Goal: Transaction & Acquisition: Purchase product/service

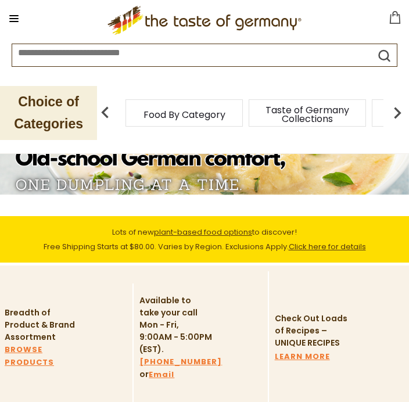
click at [249, 120] on div "Taste of Germany Collections" at bounding box center [307, 112] width 117 height 27
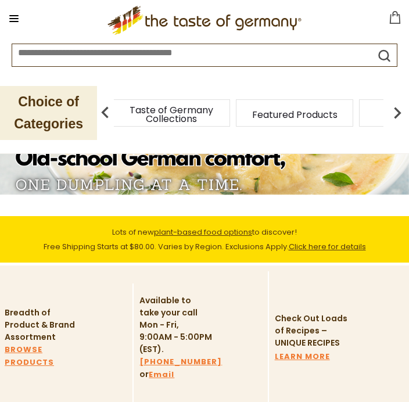
click at [114, 111] on img at bounding box center [105, 112] width 23 height 23
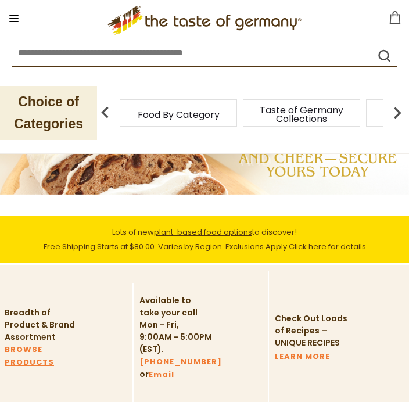
click at [105, 117] on img at bounding box center [105, 112] width 23 height 23
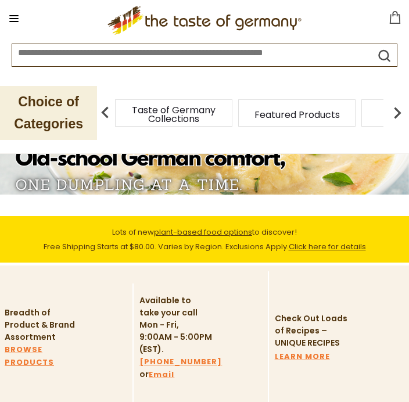
click at [397, 120] on img at bounding box center [397, 112] width 23 height 23
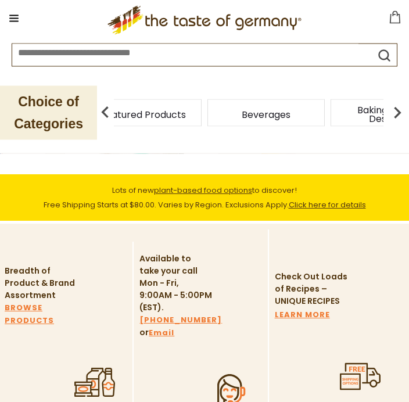
scroll to position [42, 0]
click at [15, 19] on icon at bounding box center [13, 18] width 9 height 1
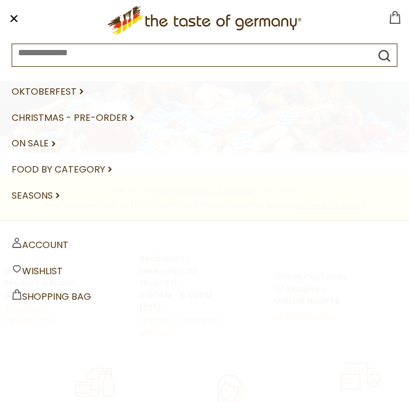
click at [104, 171] on link "Food By Category dropdown_arrow" at bounding box center [205, 170] width 386 height 26
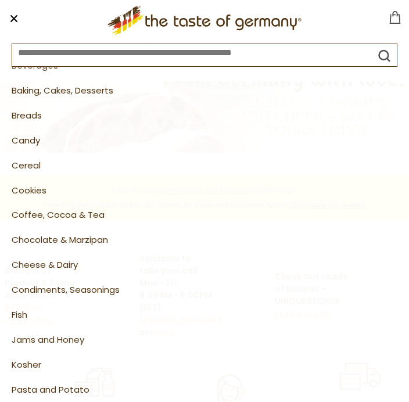
scroll to position [137, 0]
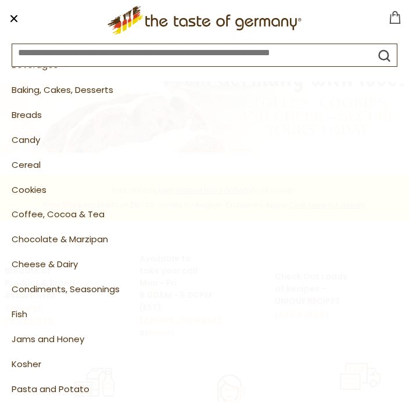
click at [60, 237] on link "Chocolate & Marzipan" at bounding box center [205, 239] width 386 height 25
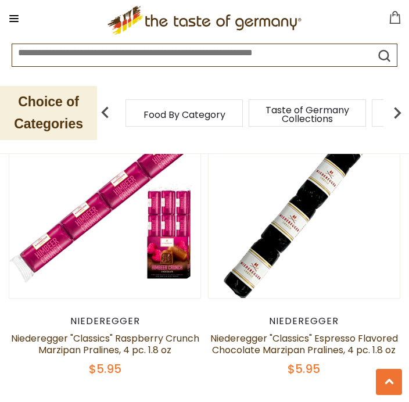
scroll to position [3867, 0]
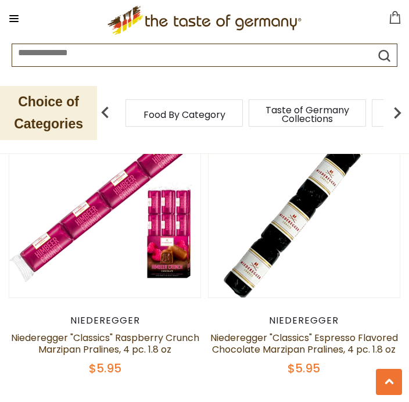
click at [22, 23] on button at bounding box center [14, 18] width 16 height 16
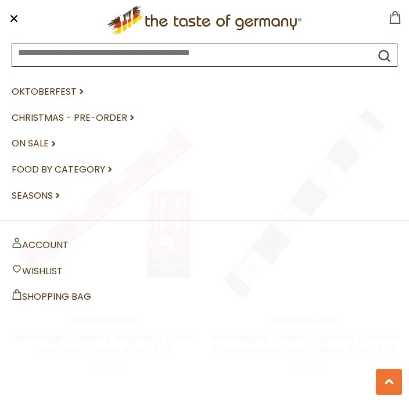
click at [108, 170] on icon at bounding box center [109, 169] width 3 height 5
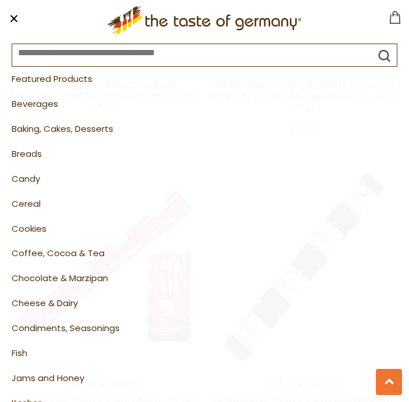
scroll to position [101, 0]
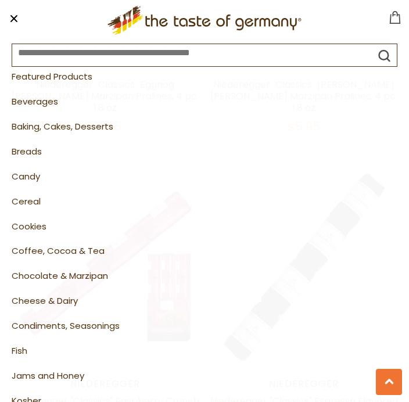
click at [28, 174] on link "Candy" at bounding box center [205, 176] width 386 height 25
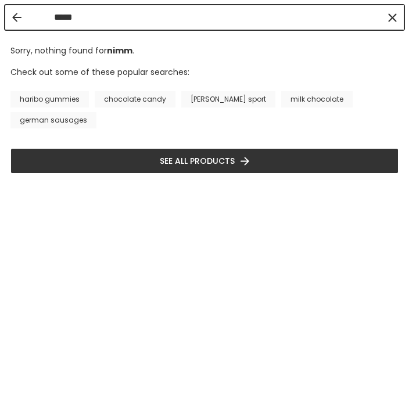
type input "******"
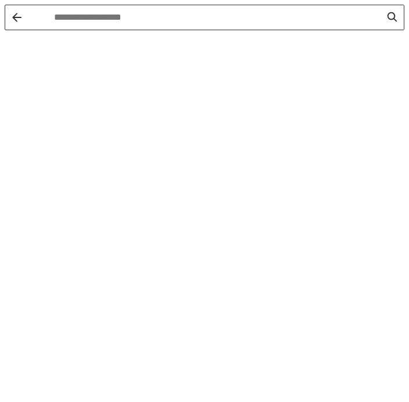
click at [85, 20] on input "Instant Search Results" at bounding box center [217, 17] width 327 height 13
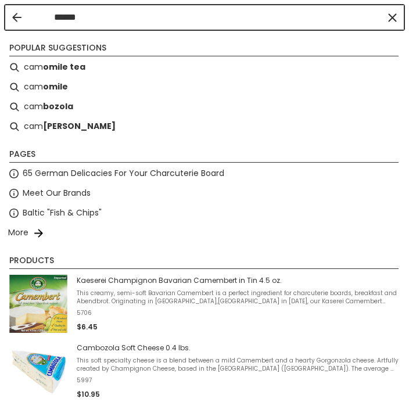
type input "*******"
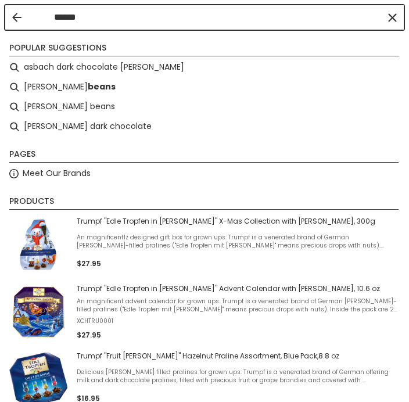
type input "******"
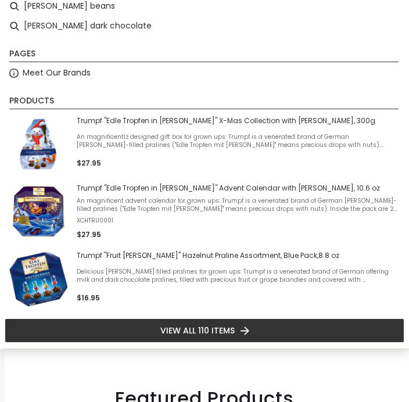
scroll to position [102, 0]
click at [218, 338] on li "View all 110 items" at bounding box center [205, 330] width 400 height 24
type input "******"
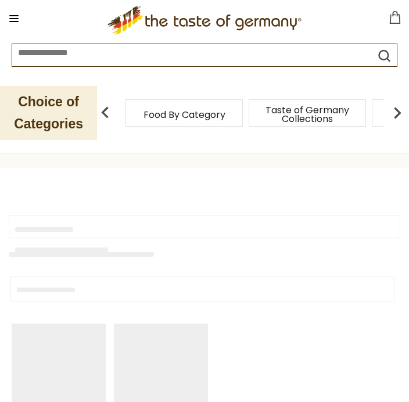
type input "******"
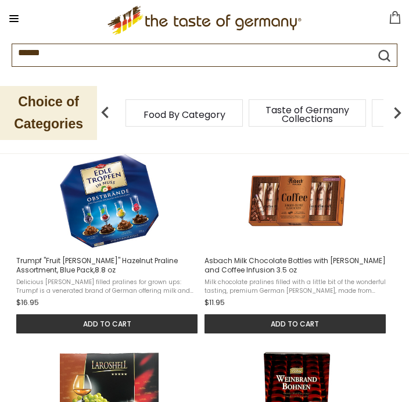
scroll to position [342, 0]
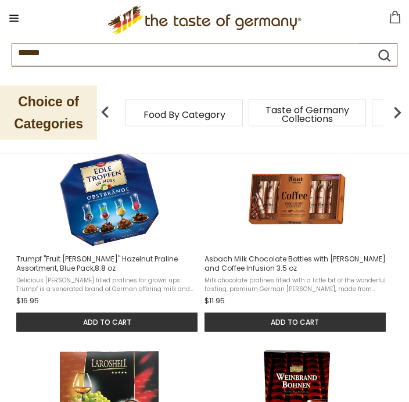
click at [114, 330] on button "Add to cart" at bounding box center [106, 322] width 181 height 19
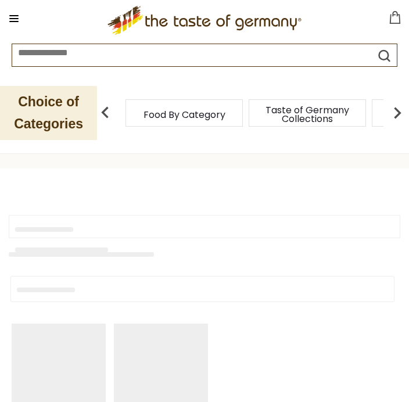
type input "******"
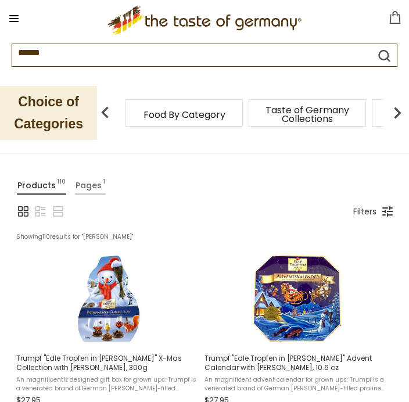
scroll to position [19, 0]
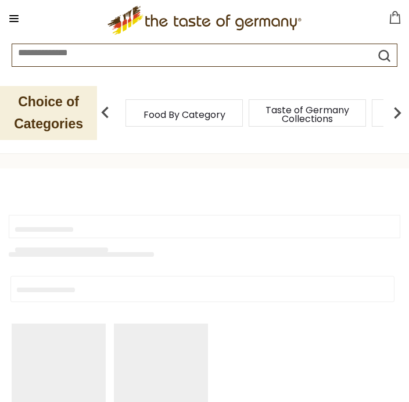
type input "******"
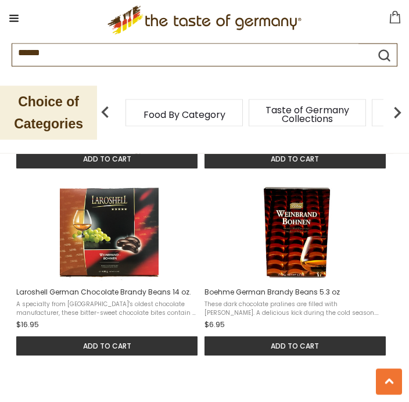
scroll to position [536, 0]
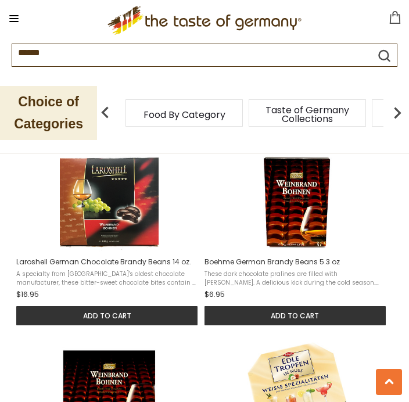
click at [301, 325] on button "Add to cart" at bounding box center [295, 315] width 181 height 19
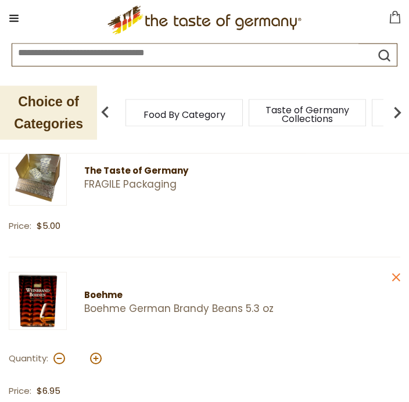
scroll to position [218, 0]
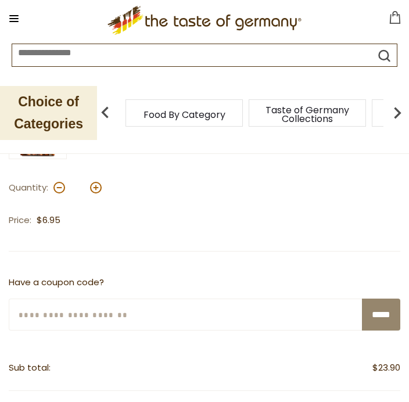
click at [104, 313] on input "Enter Your Coupon Code" at bounding box center [186, 315] width 354 height 32
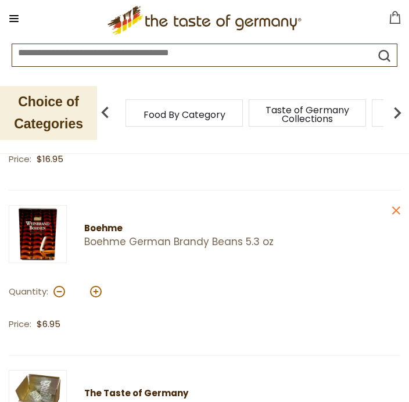
scroll to position [115, 0]
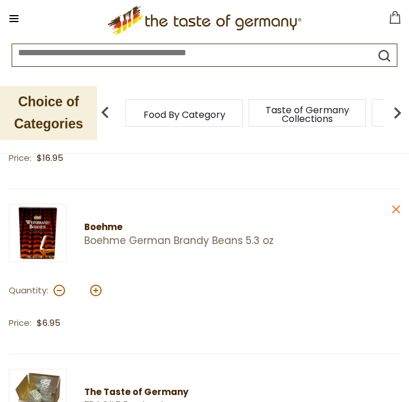
click at [100, 292] on button at bounding box center [96, 291] width 12 height 12
type input "*"
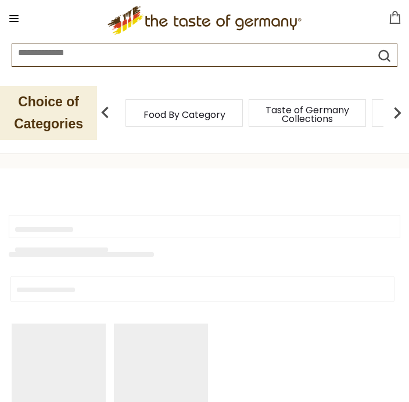
type input "******"
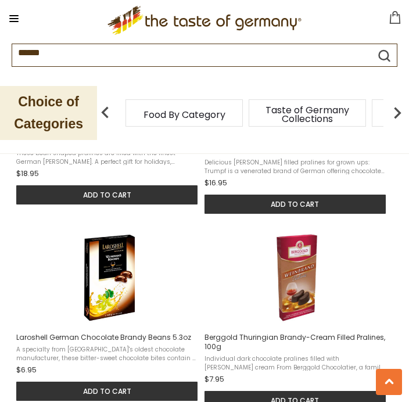
scroll to position [865, 0]
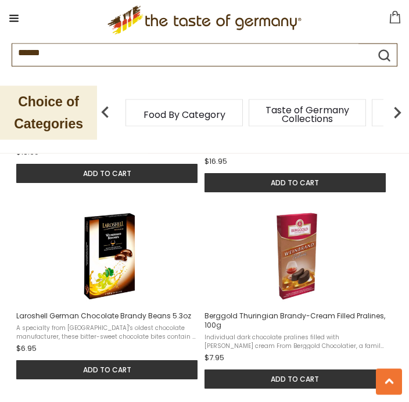
click at [113, 380] on button "Add to cart" at bounding box center [106, 370] width 181 height 19
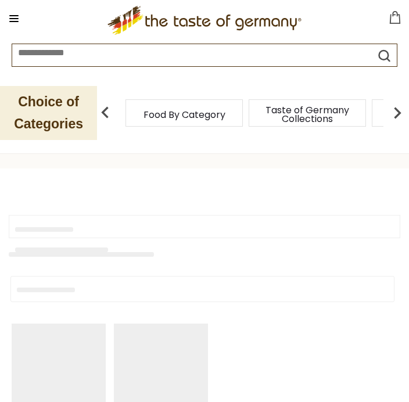
type input "******"
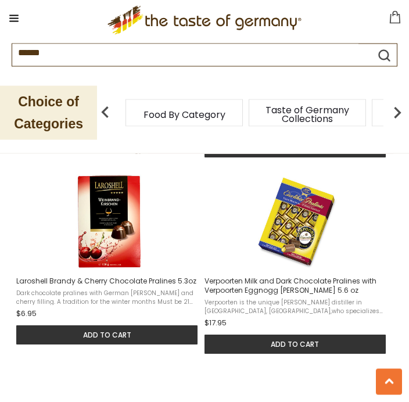
scroll to position [1097, 0]
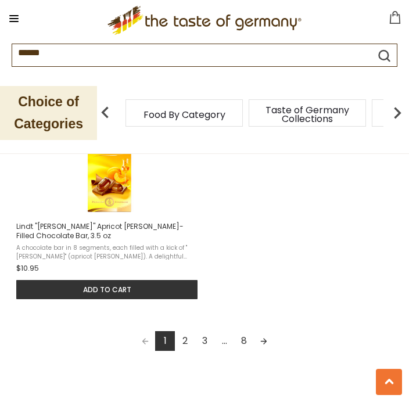
click at [199, 351] on link "3" at bounding box center [205, 341] width 20 height 20
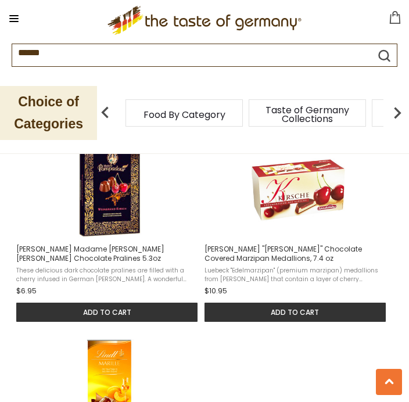
click at [193, 401] on html "star arrow-up arrow-left arrow-right close arrow-down search check-mark plus mi…" at bounding box center [204, 48] width 409 height 2746
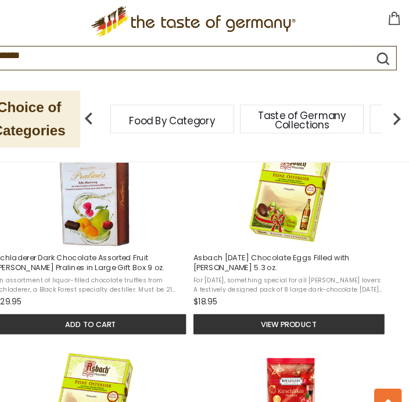
scroll to position [1135, 0]
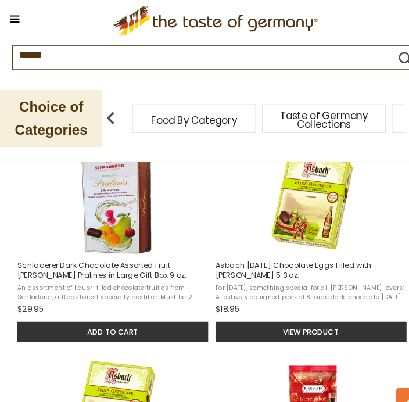
click at [101, 266] on span "Schladerer Dark Chocolate Assorted Fruit Brandy Pralines in Large Gift Box 9 oz." at bounding box center [107, 257] width 182 height 19
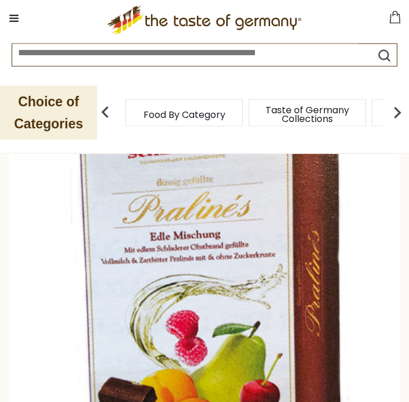
scroll to position [66, 0]
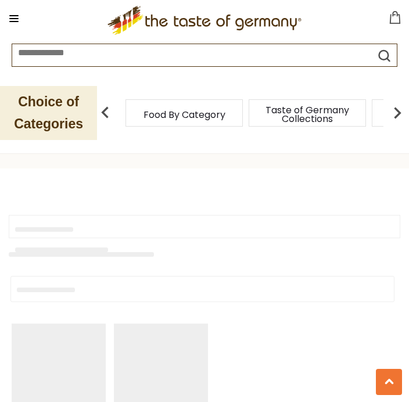
type input "******"
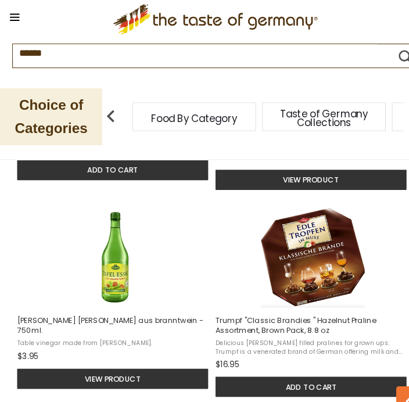
scroll to position [885, 0]
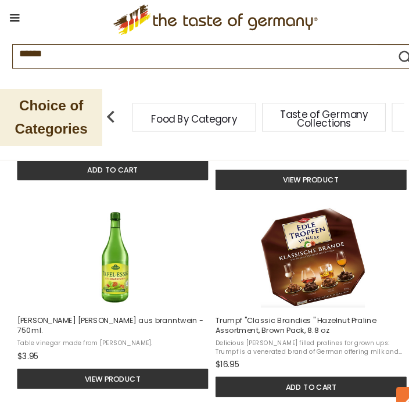
click at [275, 320] on span "Trumpf "Classic Brandies " Hazelnut Praline Assortment, Brown Pack, 8.8 oz" at bounding box center [296, 310] width 182 height 19
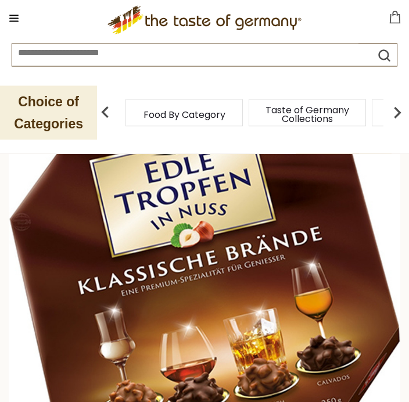
scroll to position [48, 0]
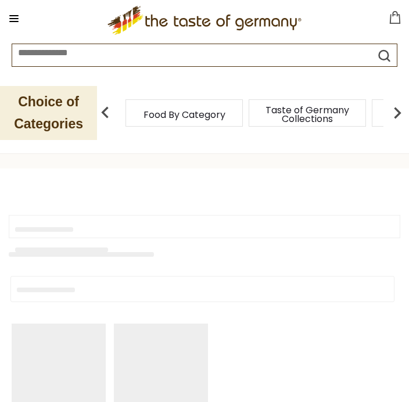
type input "******"
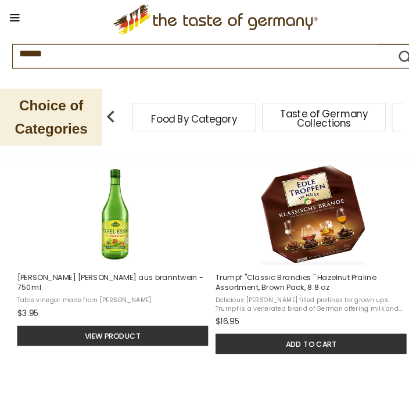
scroll to position [929, 0]
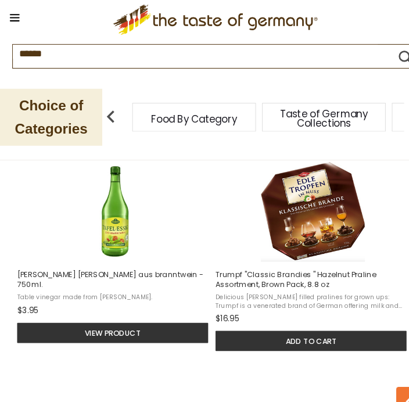
click at [300, 335] on button "Add to cart" at bounding box center [295, 324] width 181 height 19
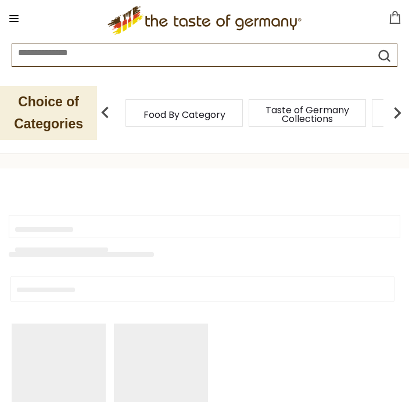
type input "******"
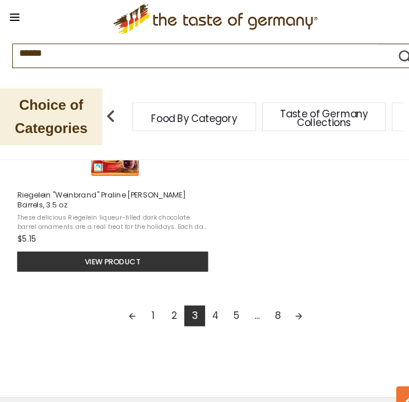
scroll to position [1593, 0]
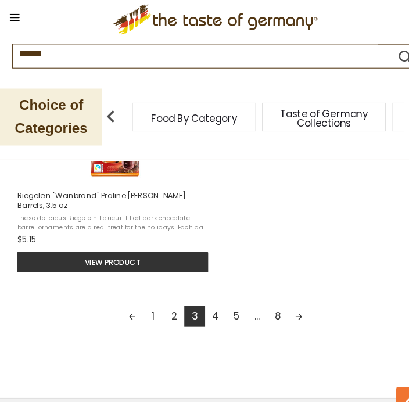
click at [167, 303] on link "2" at bounding box center [165, 302] width 20 height 20
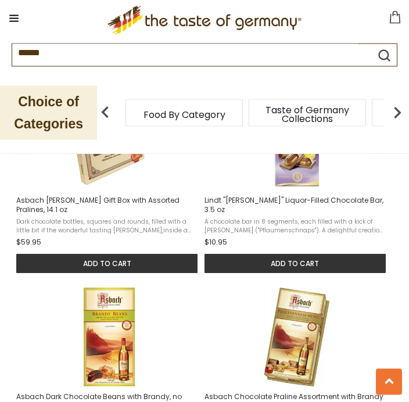
scroll to position [807, 0]
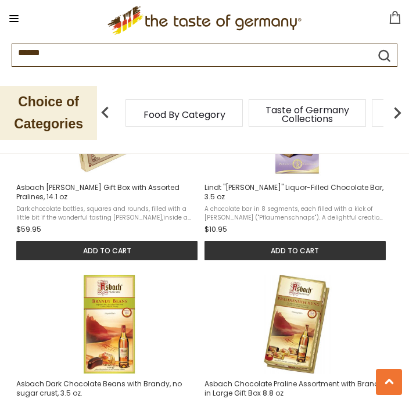
click at [304, 252] on button "Add to cart" at bounding box center [295, 250] width 181 height 19
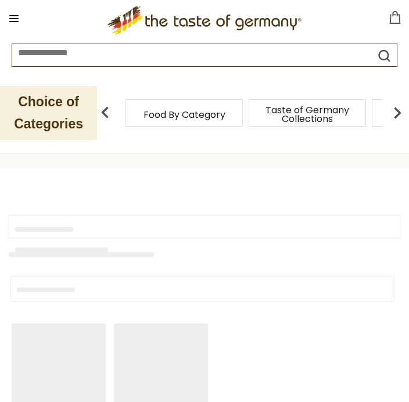
type input "******"
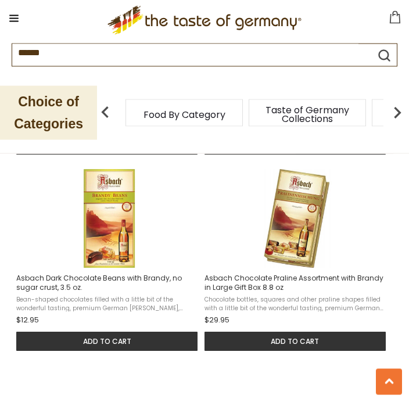
scroll to position [913, 0]
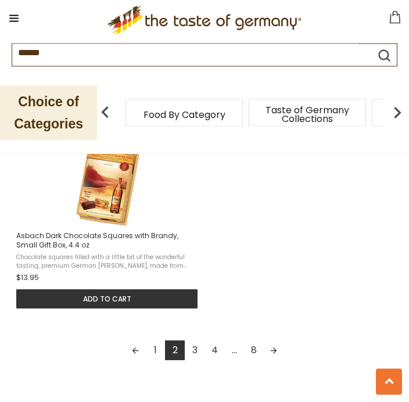
click at [200, 355] on link "3" at bounding box center [195, 351] width 20 height 20
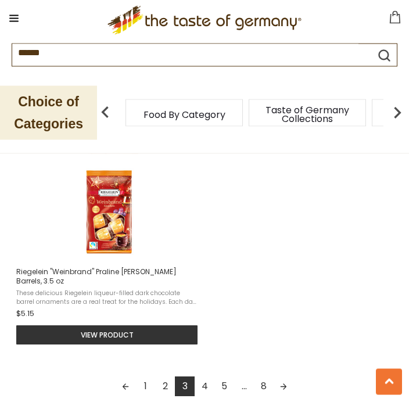
scroll to position [1510, 0]
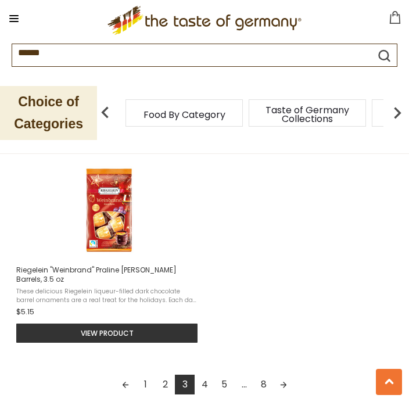
click at [205, 388] on link "4" at bounding box center [205, 385] width 20 height 20
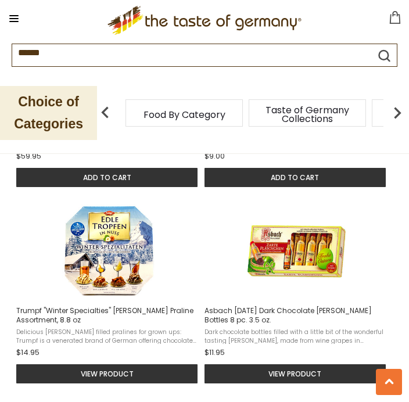
scroll to position [881, 0]
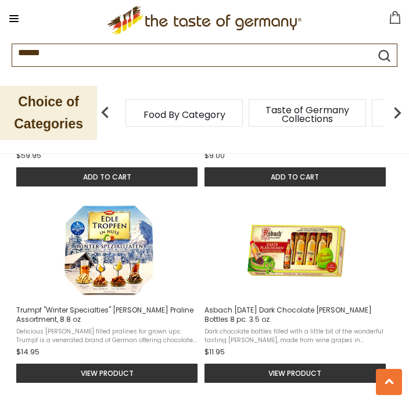
click at [113, 287] on img "Trumpf" at bounding box center [109, 250] width 99 height 99
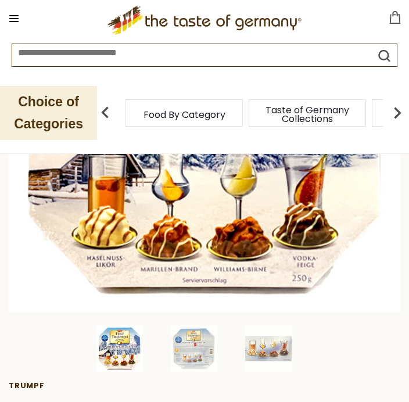
scroll to position [219, 0]
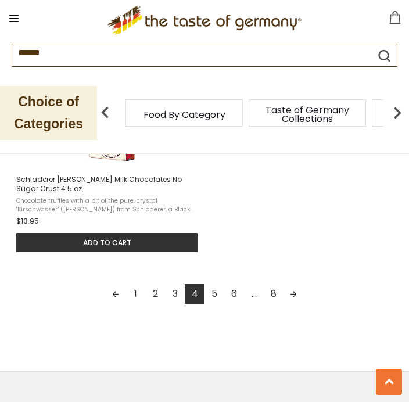
click at [216, 304] on link "5" at bounding box center [215, 294] width 20 height 20
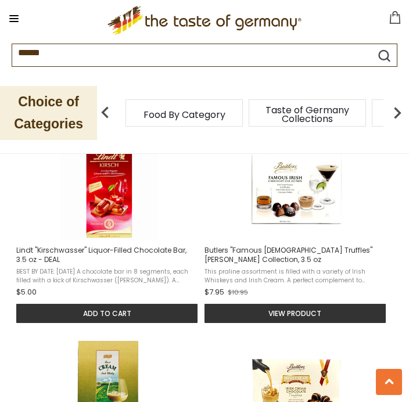
scroll to position [945, 0]
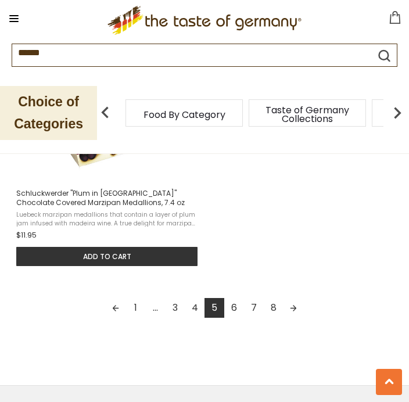
click at [238, 318] on link "6" at bounding box center [234, 308] width 20 height 20
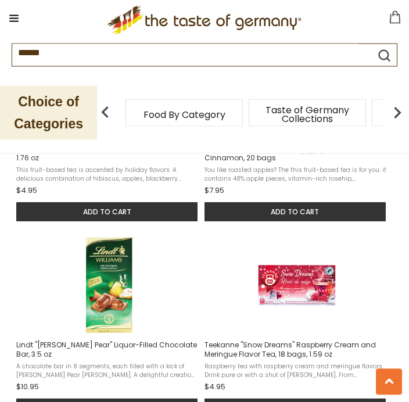
scroll to position [1064, 0]
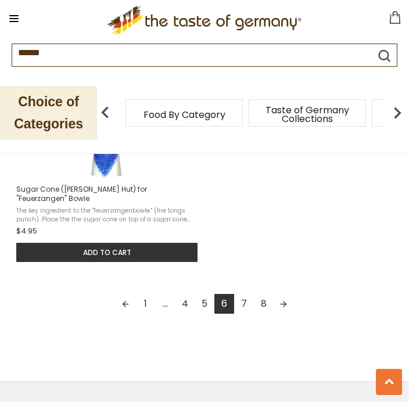
click at [246, 309] on link "7" at bounding box center [244, 304] width 20 height 20
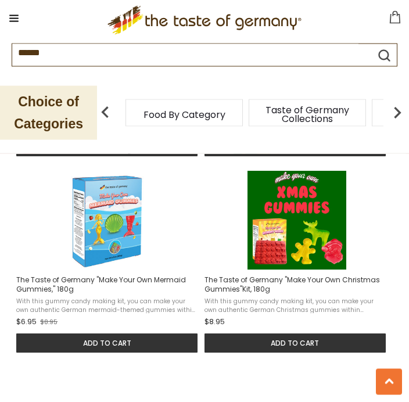
scroll to position [910, 0]
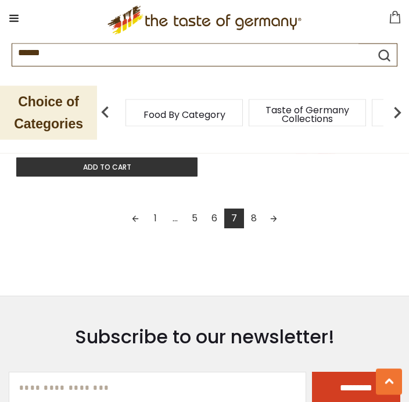
click at [257, 223] on link "8" at bounding box center [254, 219] width 20 height 20
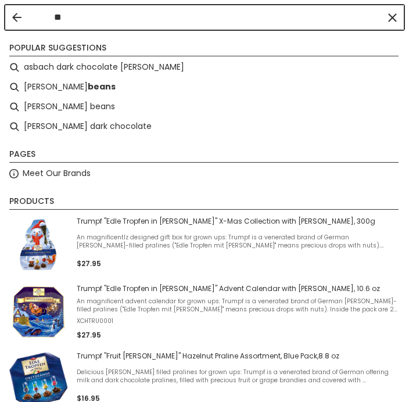
type input "*"
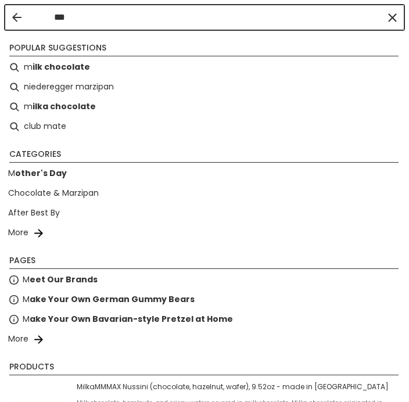
type input "***"
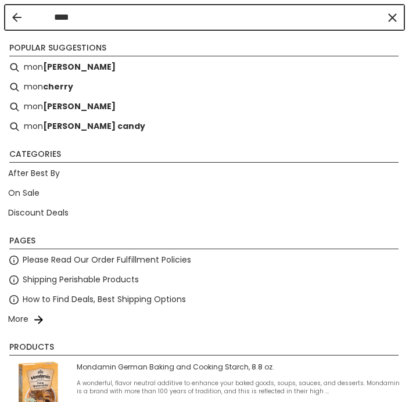
click at [84, 130] on b "cheri candy" at bounding box center [94, 126] width 102 height 13
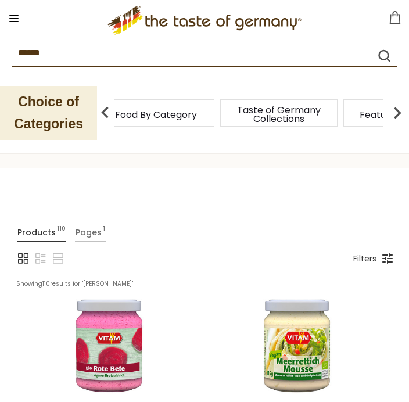
type input "**********"
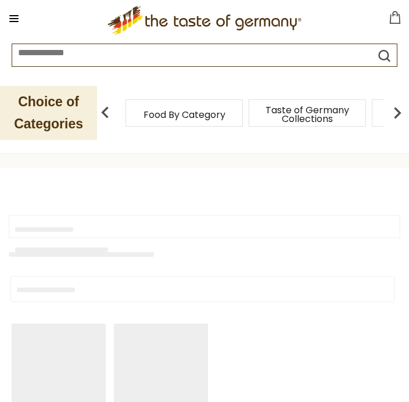
type input "**********"
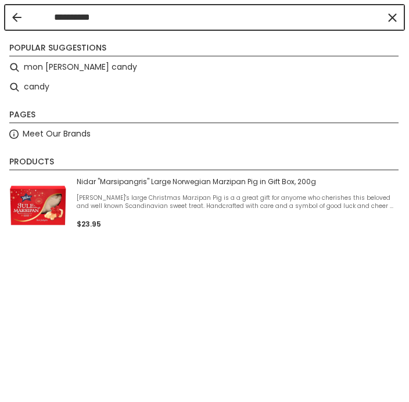
type input "*********"
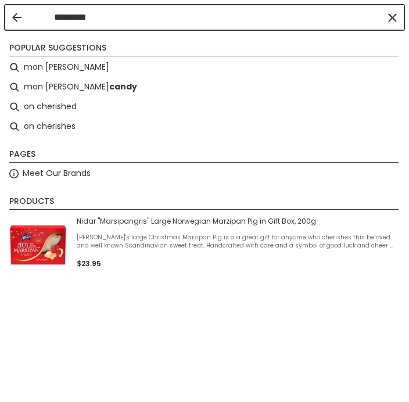
click at [45, 70] on li "mon [PERSON_NAME]" at bounding box center [205, 68] width 400 height 20
type input "*********"
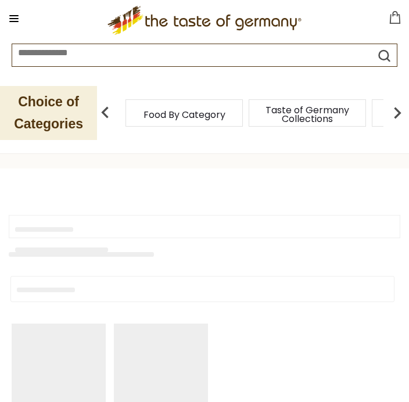
type input "*********"
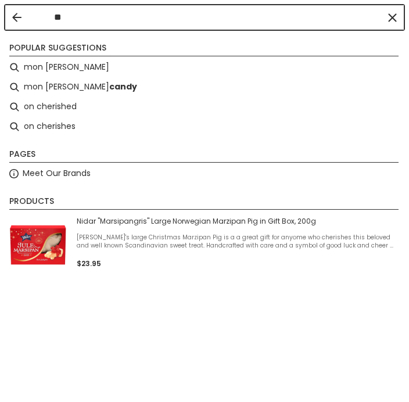
type input "*"
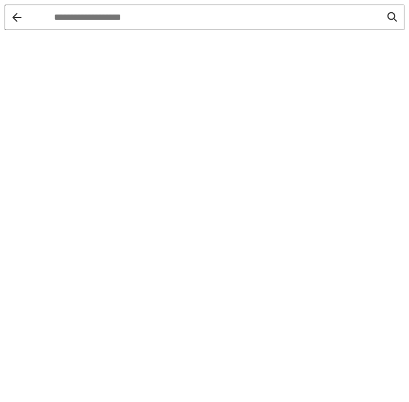
click at [108, 23] on input "Instant Search Results" at bounding box center [217, 17] width 327 height 13
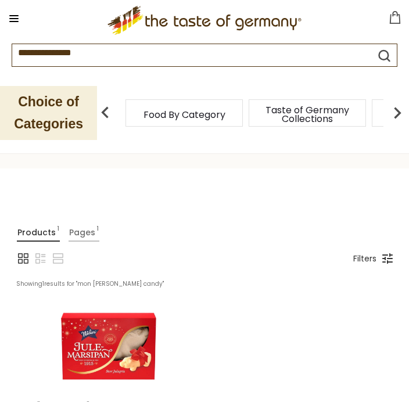
click at [400, 20] on icon at bounding box center [395, 17] width 10 height 13
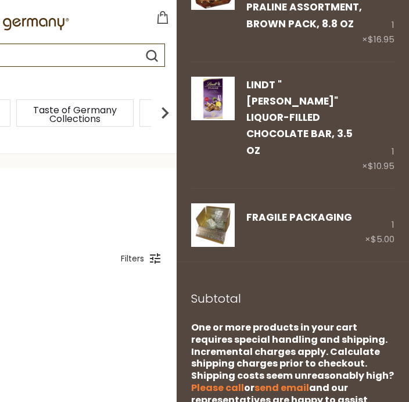
scroll to position [405, 0]
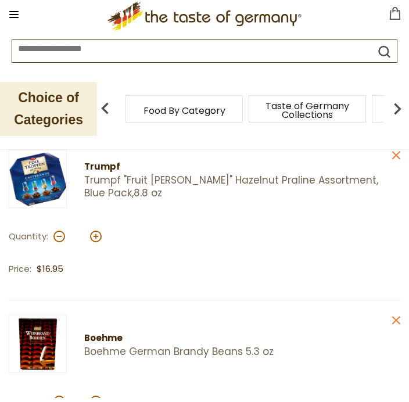
scroll to position [9, 0]
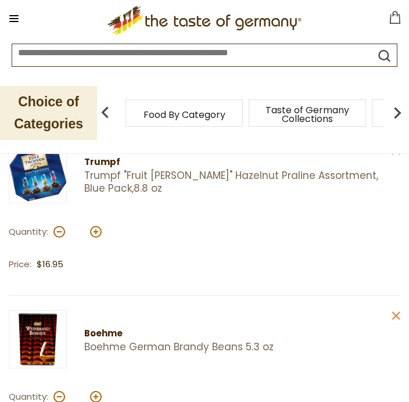
click at [96, 236] on button at bounding box center [96, 232] width 12 height 12
type input "*"
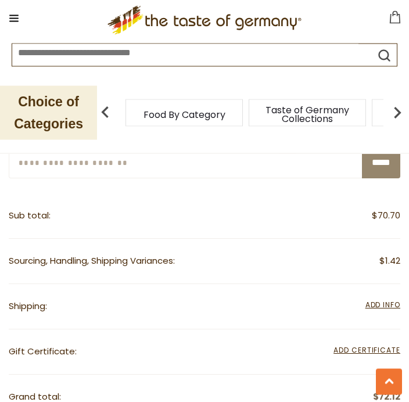
scroll to position [824, 0]
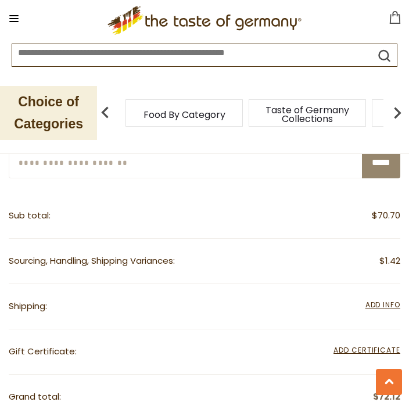
click at [388, 302] on span "Add Info" at bounding box center [382, 305] width 35 height 10
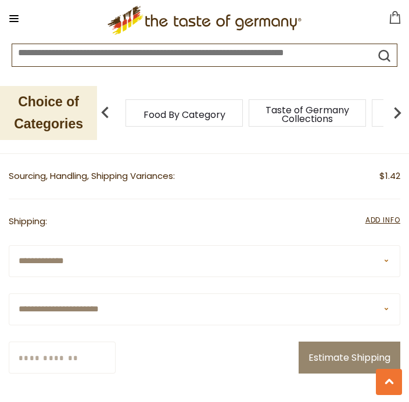
scroll to position [921, 0]
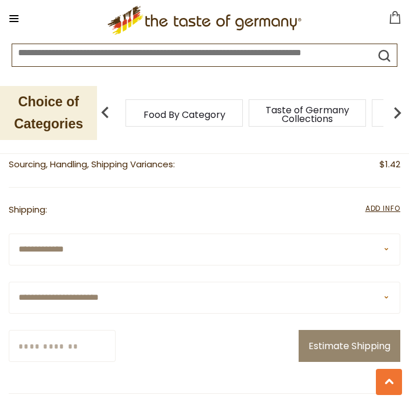
click at [142, 297] on select "**********" at bounding box center [205, 298] width 392 height 32
select select "**"
click at [92, 342] on input "Zip/Postcode" at bounding box center [62, 346] width 107 height 32
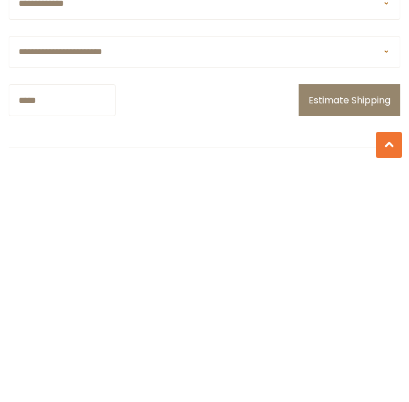
type input "*****"
click at [353, 321] on button "Estimate Shipping" at bounding box center [350, 337] width 102 height 32
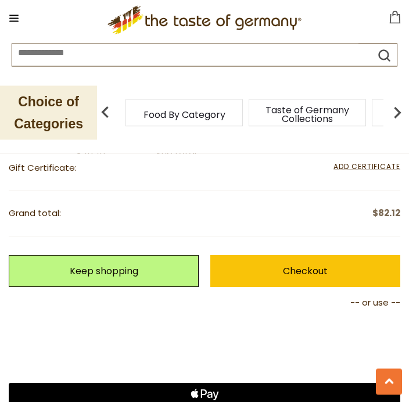
scroll to position [1021, 0]
click at [138, 270] on link "Keep shopping" at bounding box center [104, 271] width 190 height 32
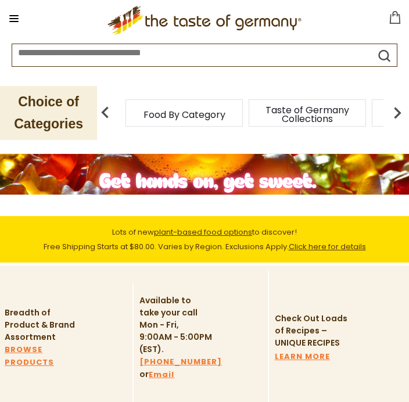
click at [21, 20] on button at bounding box center [14, 18] width 16 height 16
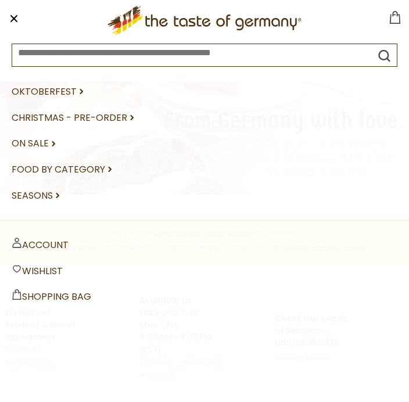
click at [94, 173] on link "Food By Category dropdown_arrow" at bounding box center [205, 170] width 386 height 26
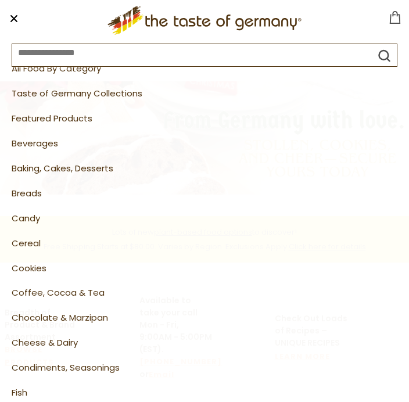
scroll to position [60, 0]
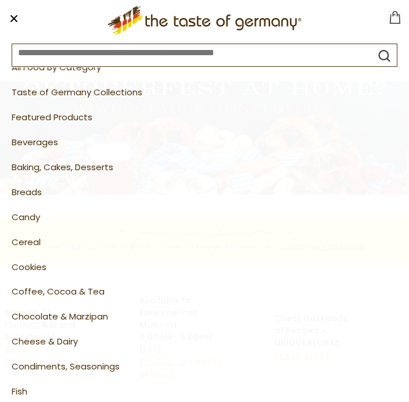
click at [28, 213] on link "Candy" at bounding box center [205, 217] width 386 height 25
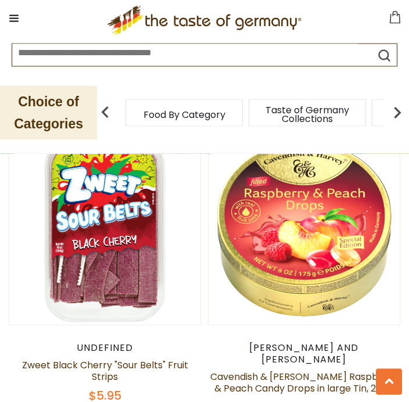
scroll to position [2876, 0]
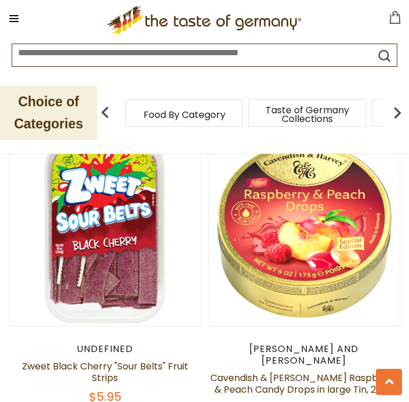
click at [325, 263] on img at bounding box center [304, 230] width 191 height 191
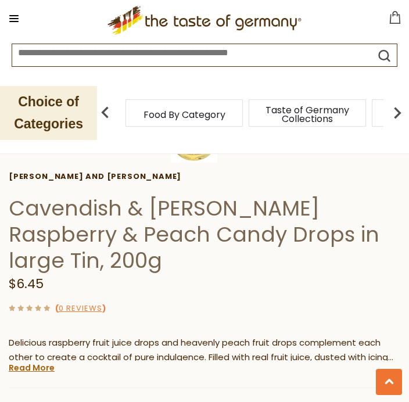
scroll to position [405, 0]
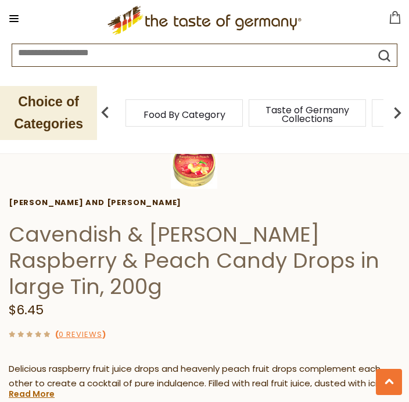
click at [37, 388] on link "Read More" at bounding box center [32, 394] width 46 height 12
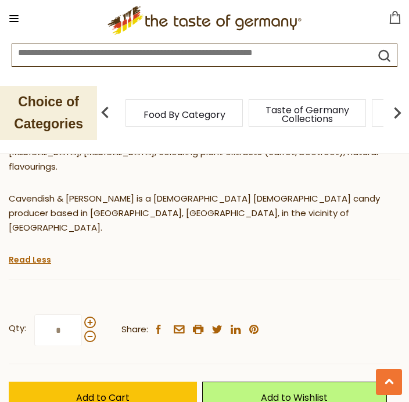
scroll to position [744, 0]
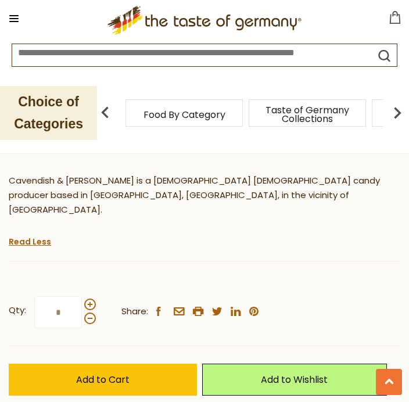
click at [142, 364] on button "Add to Cart" at bounding box center [103, 380] width 188 height 32
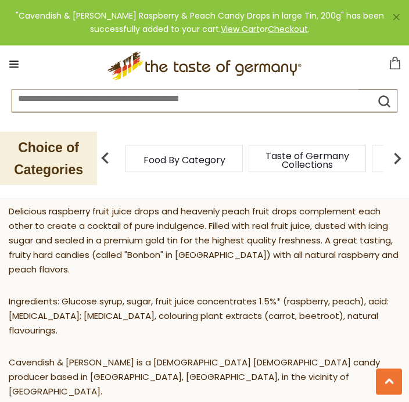
scroll to position [559, 0]
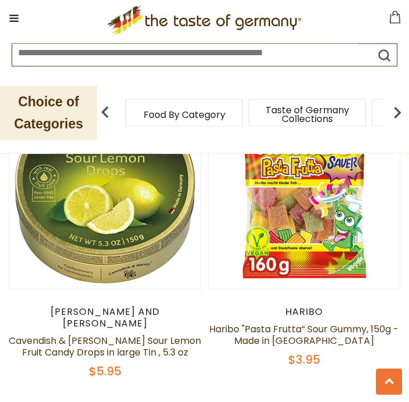
scroll to position [3229, 0]
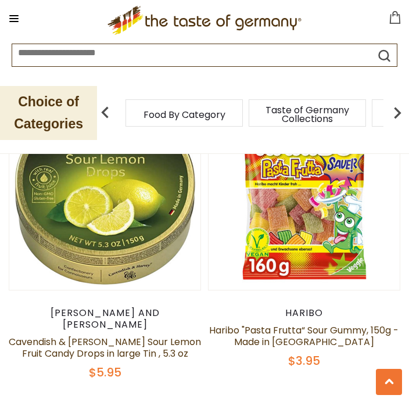
click at [119, 335] on link "Cavendish & Harvey Sour Lemon Fruit Candy Drops in large Tin , 5.3 oz" at bounding box center [105, 347] width 192 height 25
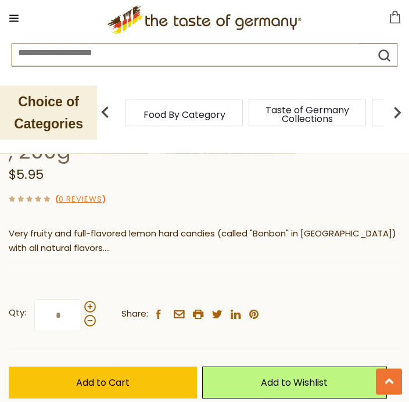
scroll to position [540, 0]
click at [128, 376] on span "Add to Cart" at bounding box center [102, 382] width 53 height 13
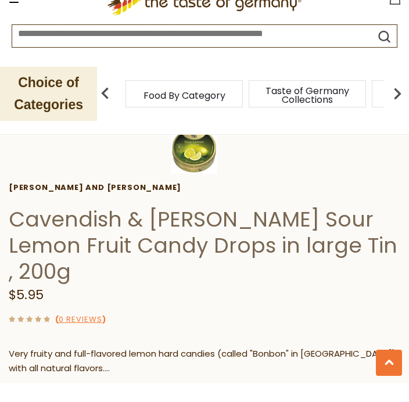
scroll to position [421, 0]
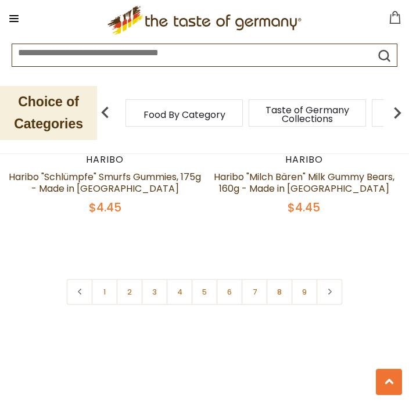
scroll to position [5587, 0]
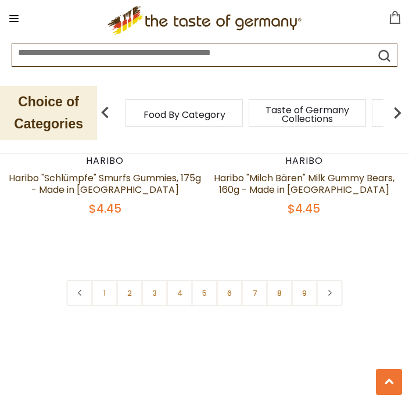
click at [131, 280] on link "2" at bounding box center [130, 293] width 26 height 26
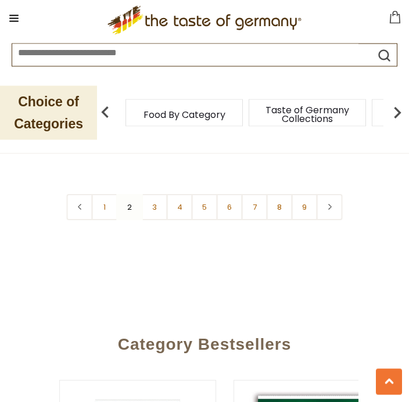
scroll to position [5633, 0]
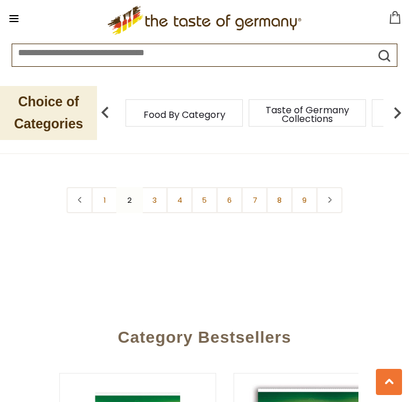
click at [156, 187] on link "3" at bounding box center [155, 200] width 26 height 26
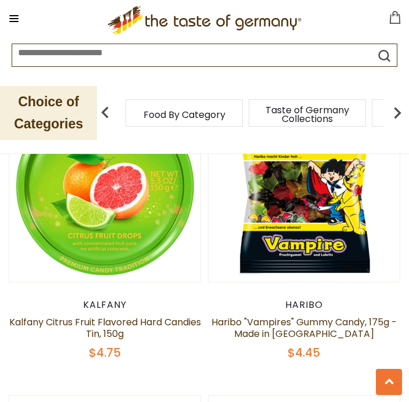
scroll to position [2023, 0]
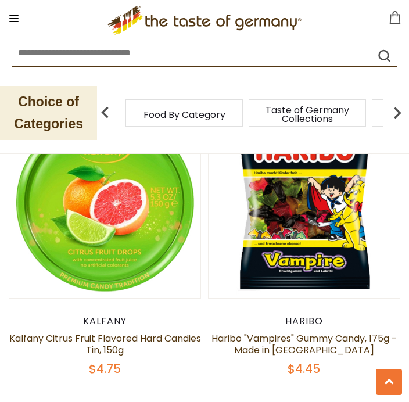
click at [117, 239] on img at bounding box center [104, 202] width 191 height 191
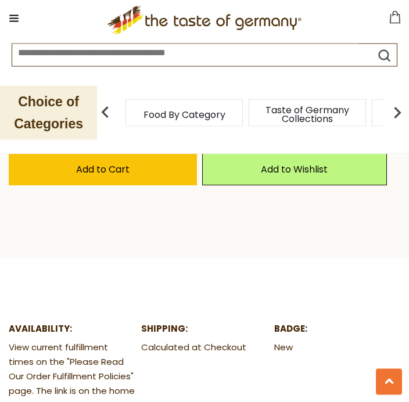
scroll to position [707, 0]
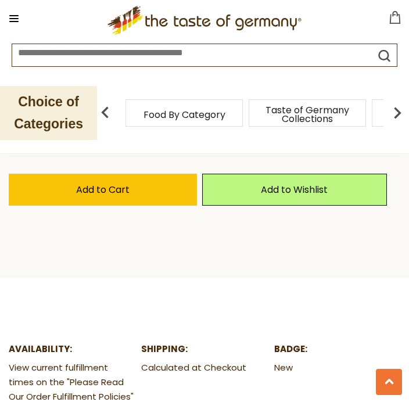
click at [127, 191] on span "Add to Cart" at bounding box center [102, 189] width 53 height 13
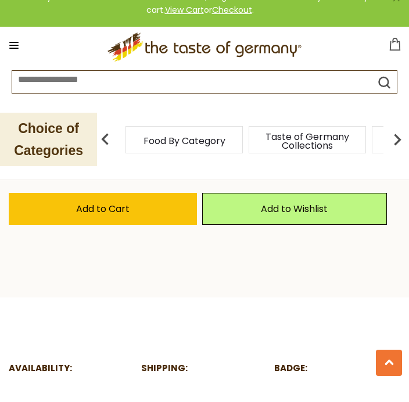
scroll to position [688, 0]
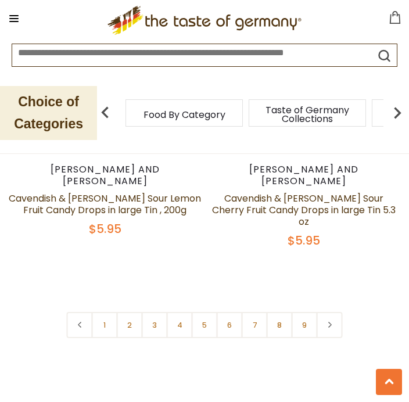
scroll to position [5577, 0]
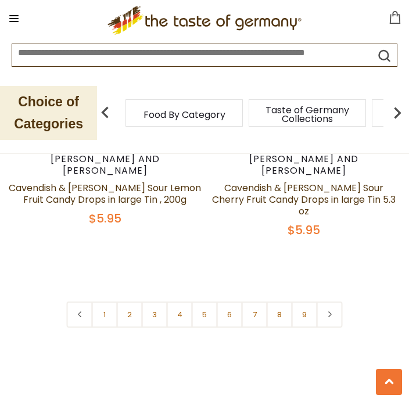
click at [184, 302] on link "4" at bounding box center [180, 315] width 26 height 26
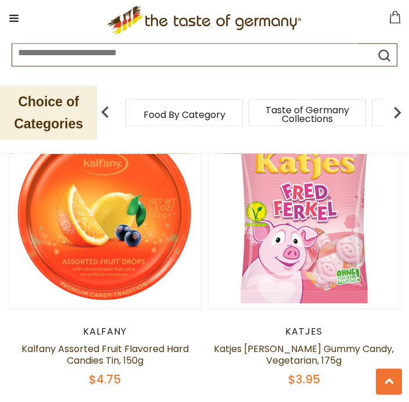
scroll to position [745, 0]
click at [121, 263] on img at bounding box center [104, 212] width 191 height 191
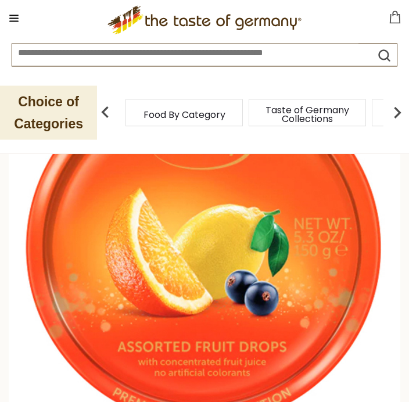
scroll to position [84, 0]
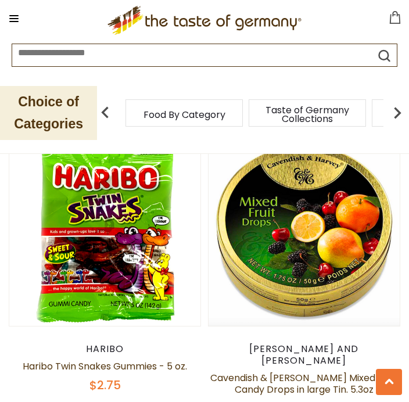
scroll to position [4137, 0]
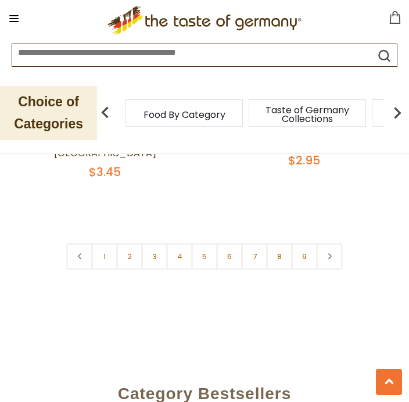
click at [210, 243] on link "5" at bounding box center [205, 256] width 26 height 26
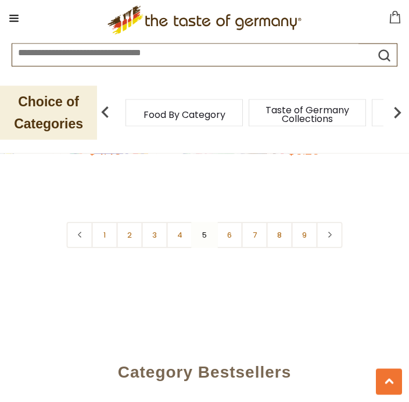
scroll to position [5601, 0]
click at [236, 222] on link "6" at bounding box center [230, 235] width 26 height 26
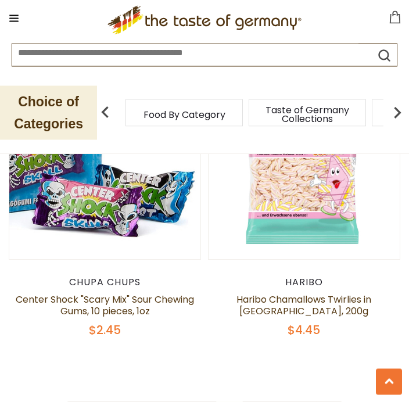
scroll to position [5508, 0]
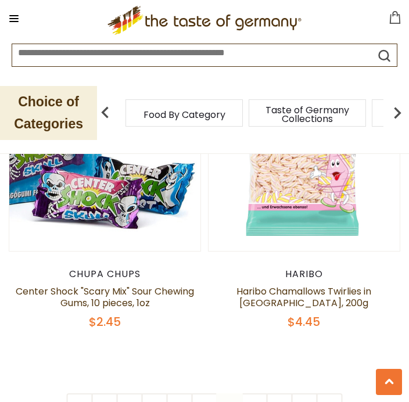
click at [256, 393] on link "7" at bounding box center [255, 406] width 26 height 26
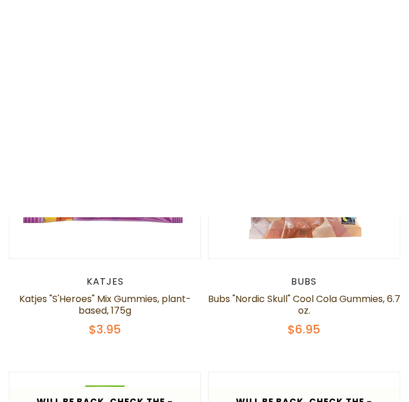
scroll to position [0, 0]
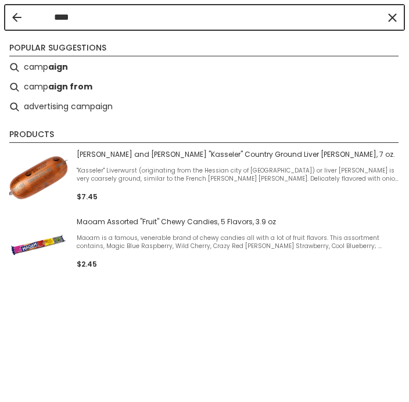
type input "*****"
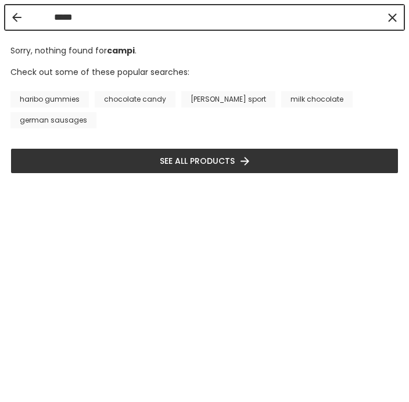
click at [379, 23] on input "*****" at bounding box center [217, 17] width 327 height 13
click at [392, 23] on button "Clear" at bounding box center [392, 18] width 12 height 12
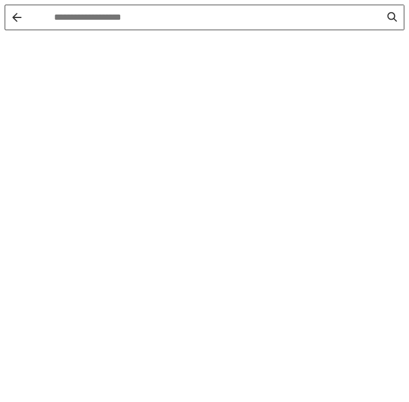
click at [54, 21] on input "Instant Search Results" at bounding box center [217, 17] width 327 height 13
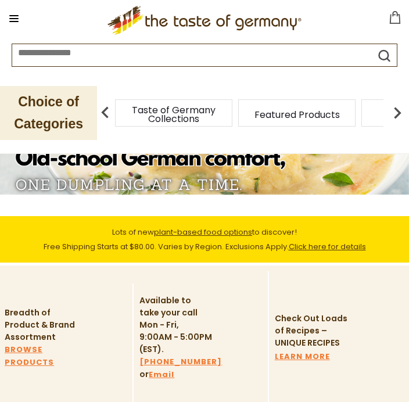
click at [195, 121] on div "Taste of Germany Collections" at bounding box center [173, 112] width 123 height 27
click at [22, 23] on button at bounding box center [14, 18] width 16 height 16
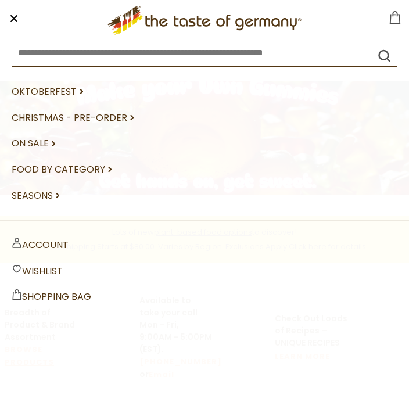
click at [90, 175] on link "Food By Category dropdown_arrow" at bounding box center [205, 170] width 386 height 26
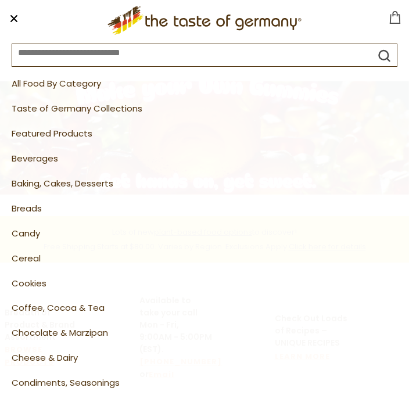
scroll to position [46, 0]
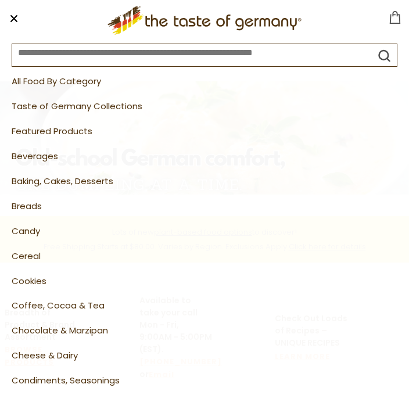
click at [35, 282] on link "Cookies" at bounding box center [205, 281] width 386 height 25
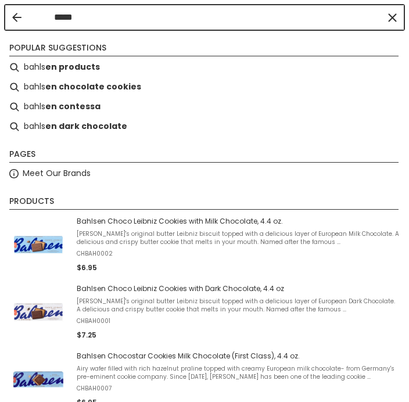
type input "******"
click at [85, 70] on b "n products" at bounding box center [75, 66] width 49 height 13
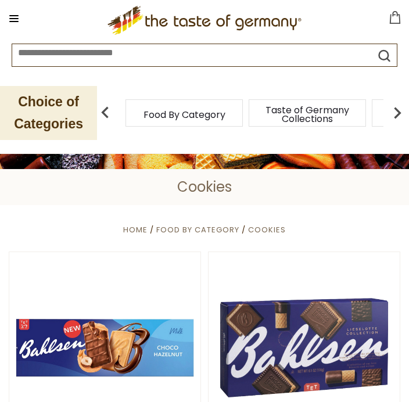
type input "**********"
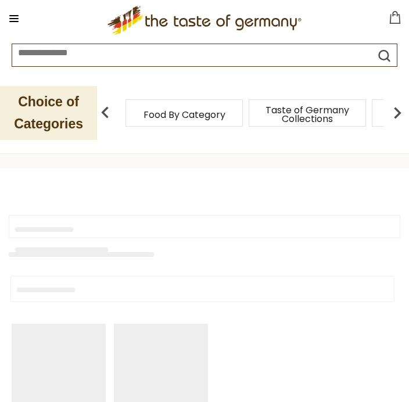
type input "**********"
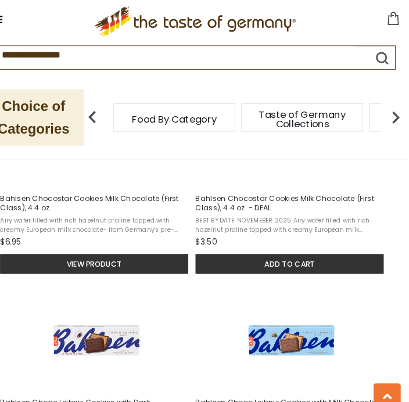
scroll to position [410, 0]
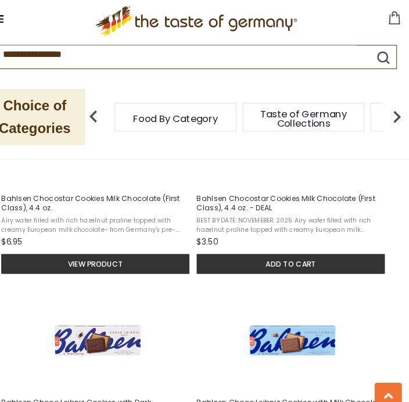
click at [389, 25] on button "$87.85" at bounding box center [395, 19] width 12 height 17
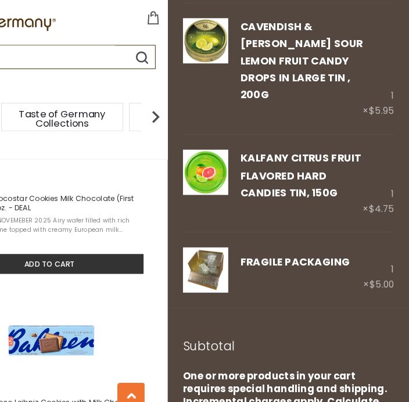
scroll to position [607, 0]
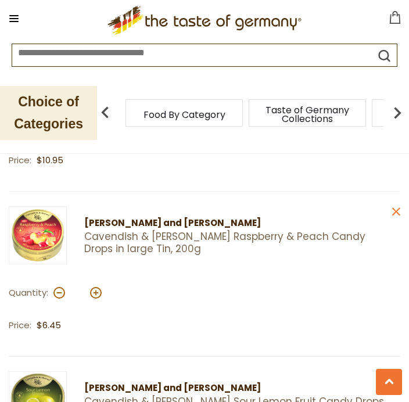
scroll to position [607, 0]
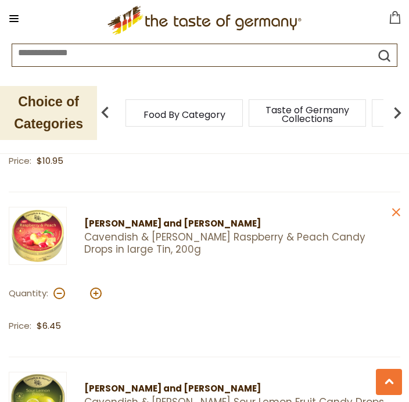
click at [63, 291] on button at bounding box center [59, 294] width 12 height 12
type input "*"
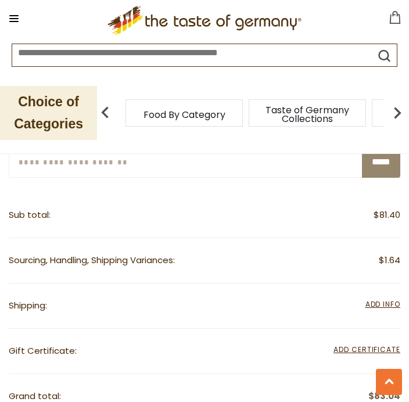
scroll to position [1169, 0]
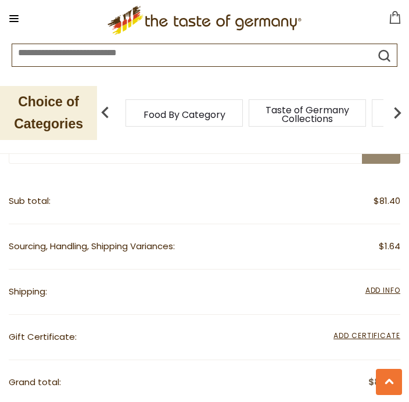
click at [387, 285] on span "Add Info" at bounding box center [382, 291] width 35 height 13
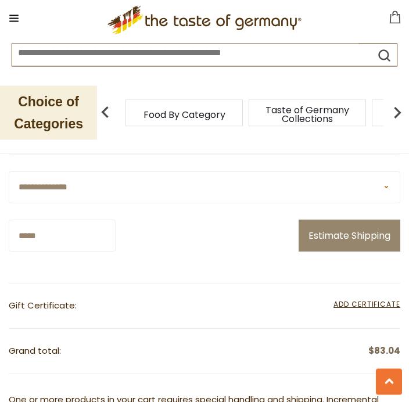
scroll to position [1361, 0]
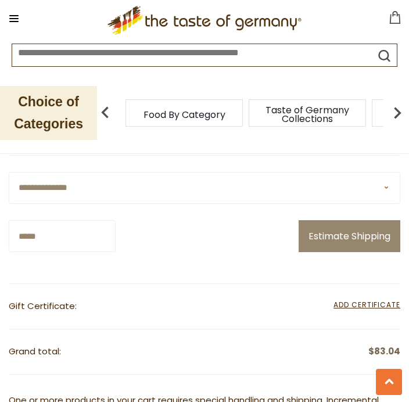
click at [358, 228] on button "Estimate Shipping" at bounding box center [350, 236] width 102 height 32
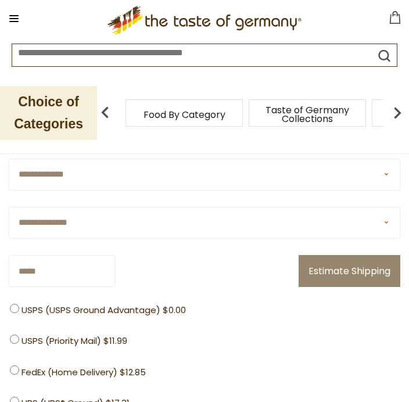
scroll to position [0, 0]
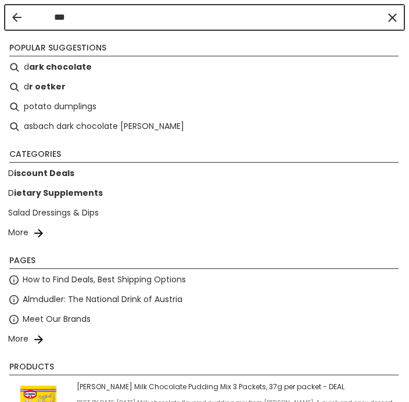
type input "****"
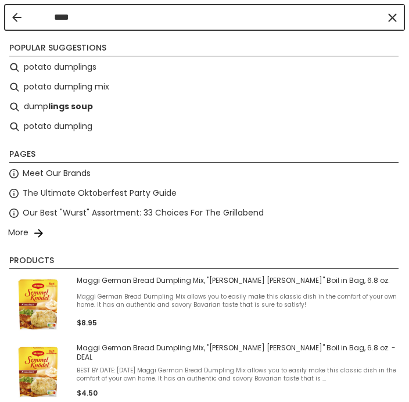
click at [84, 70] on li "potato dumplings" at bounding box center [205, 68] width 400 height 20
type input "**********"
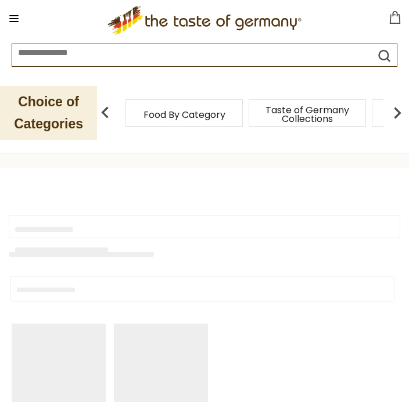
type input "**********"
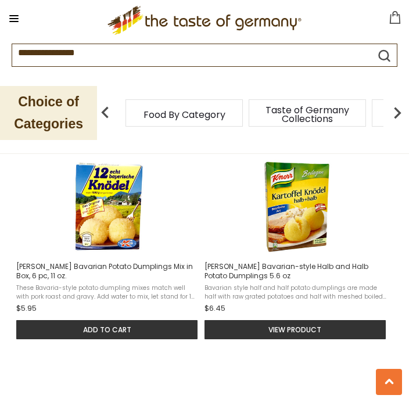
scroll to position [532, 0]
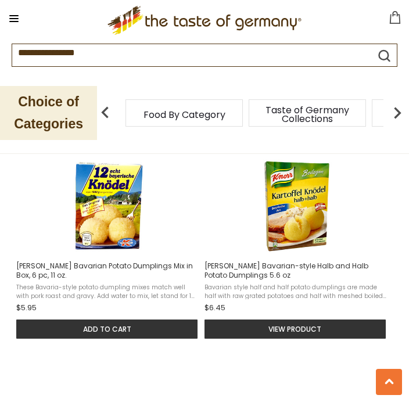
click at [113, 339] on button "Add to cart" at bounding box center [106, 329] width 181 height 19
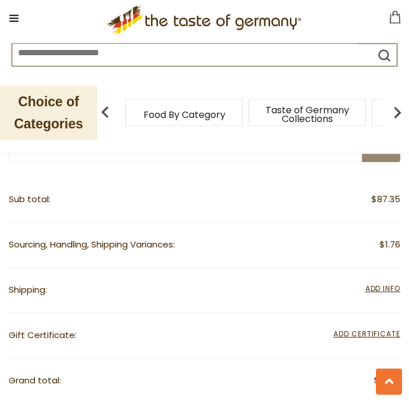
scroll to position [1336, 0]
click at [389, 284] on div "**********" at bounding box center [205, 290] width 392 height 45
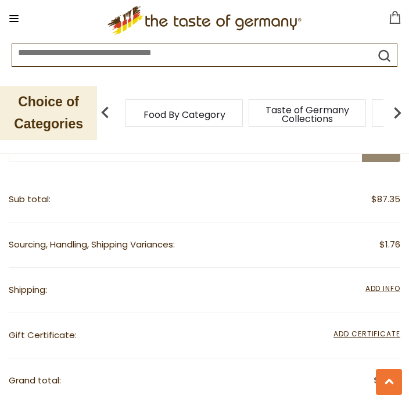
click at [385, 284] on span "Add Info" at bounding box center [382, 289] width 35 height 10
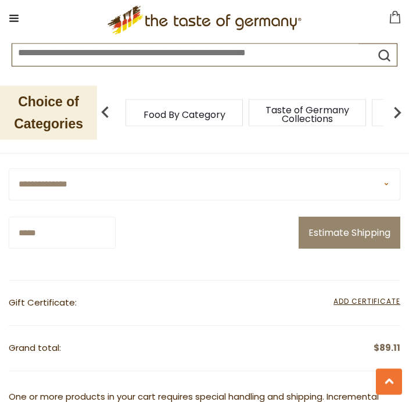
scroll to position [1505, 0]
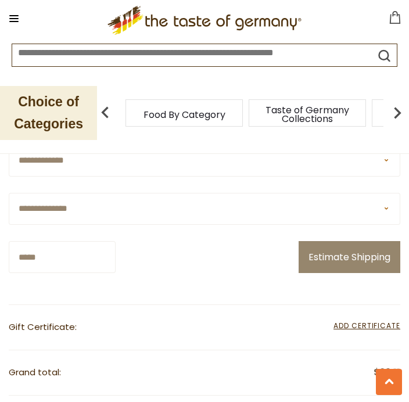
click at [349, 248] on button "Estimate Shipping" at bounding box center [350, 257] width 102 height 32
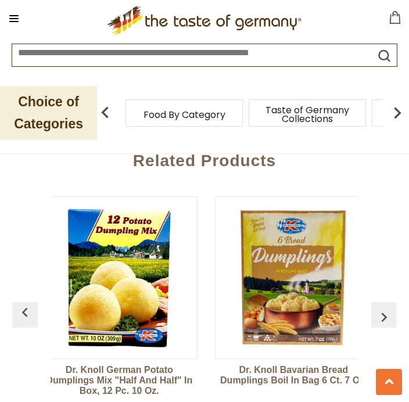
scroll to position [0, 0]
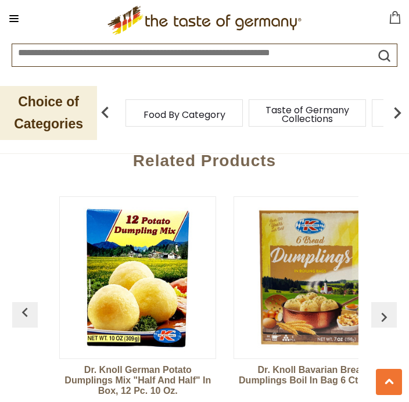
click at [388, 395] on button at bounding box center [389, 382] width 26 height 26
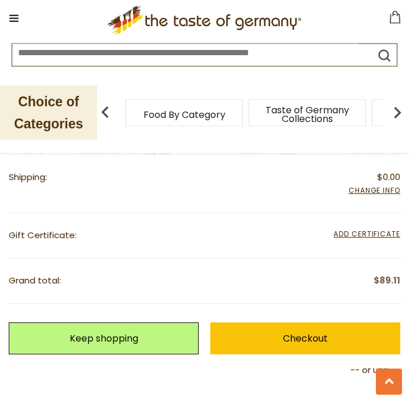
scroll to position [1451, 0]
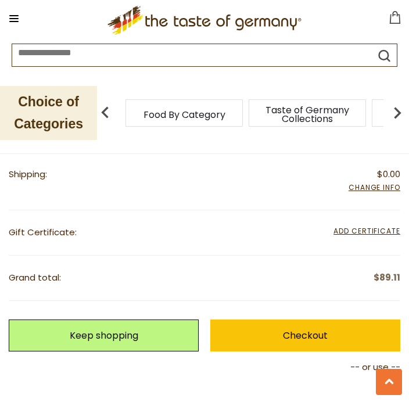
click at [318, 326] on link "Checkout" at bounding box center [305, 336] width 190 height 32
